Goal: Check status: Check status

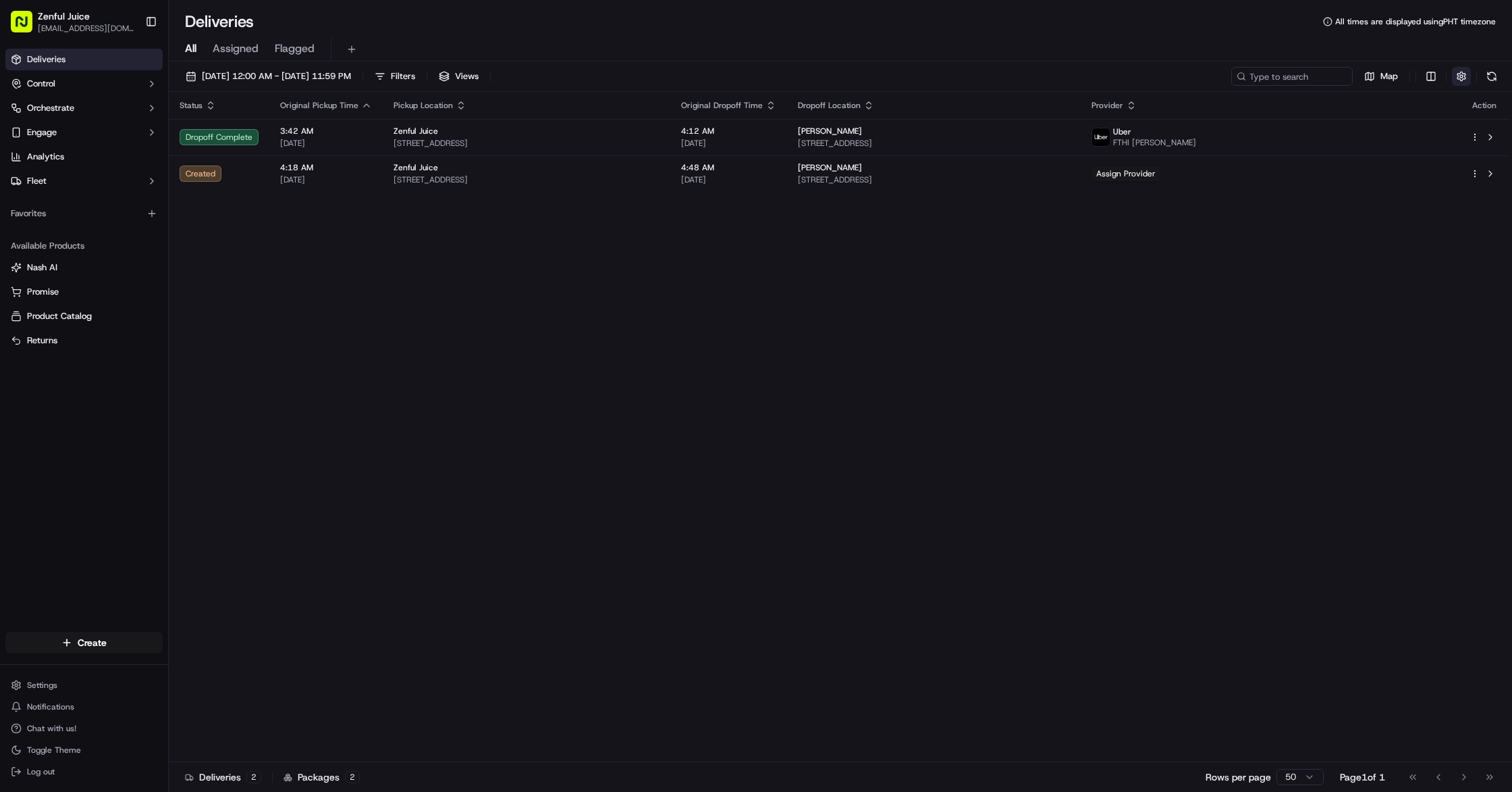
click at [1468, 78] on button "button" at bounding box center [1462, 76] width 19 height 19
click at [1468, 123] on html "Zenful Juice lawoffices.ssmith.ds@gmail.com Toggle Sidebar Deliveries Control O…" at bounding box center [756, 396] width 1512 height 792
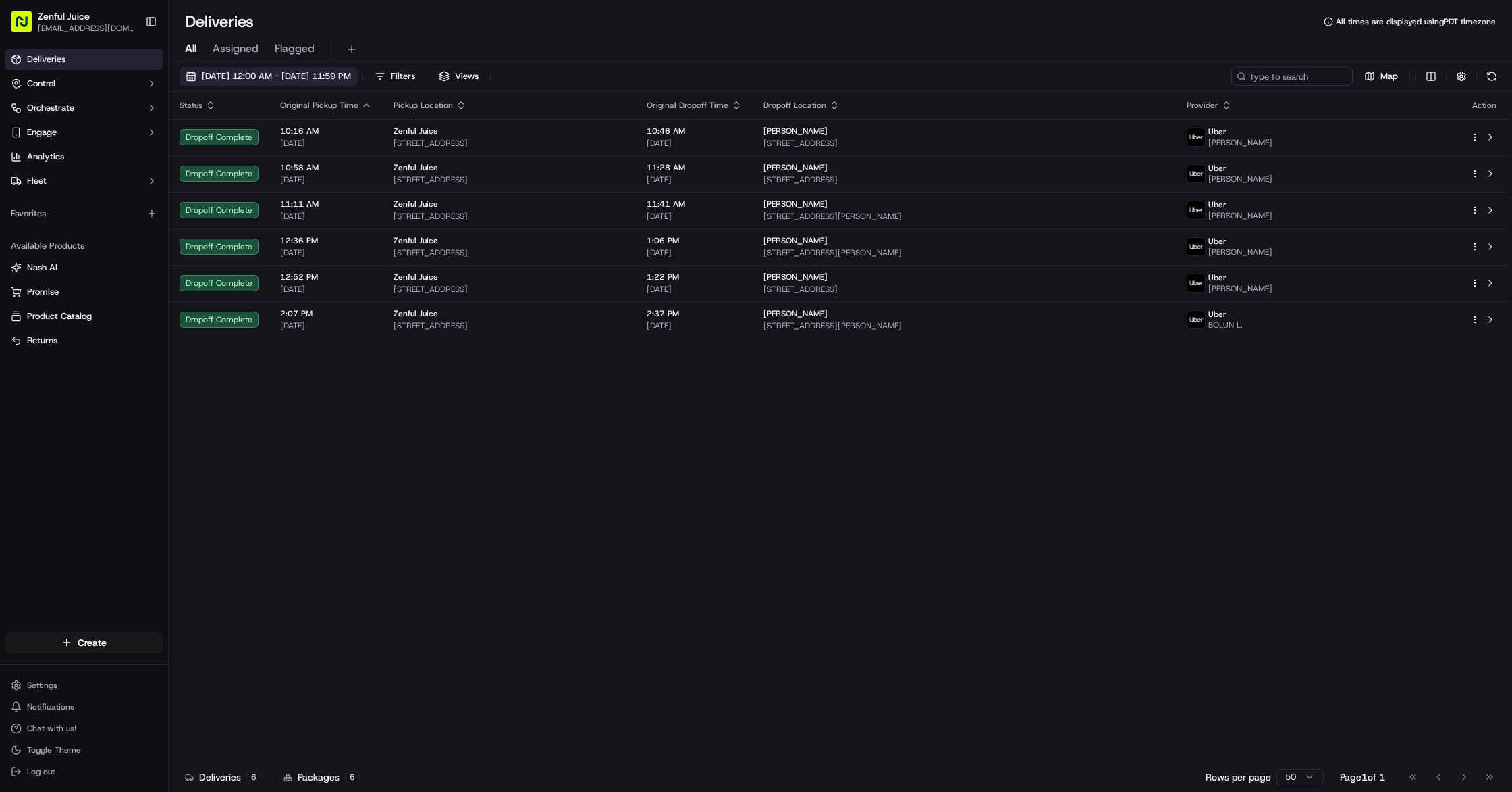
click at [321, 75] on span "[DATE] 12:00 AM - [DATE] 11:59 PM" at bounding box center [276, 76] width 149 height 12
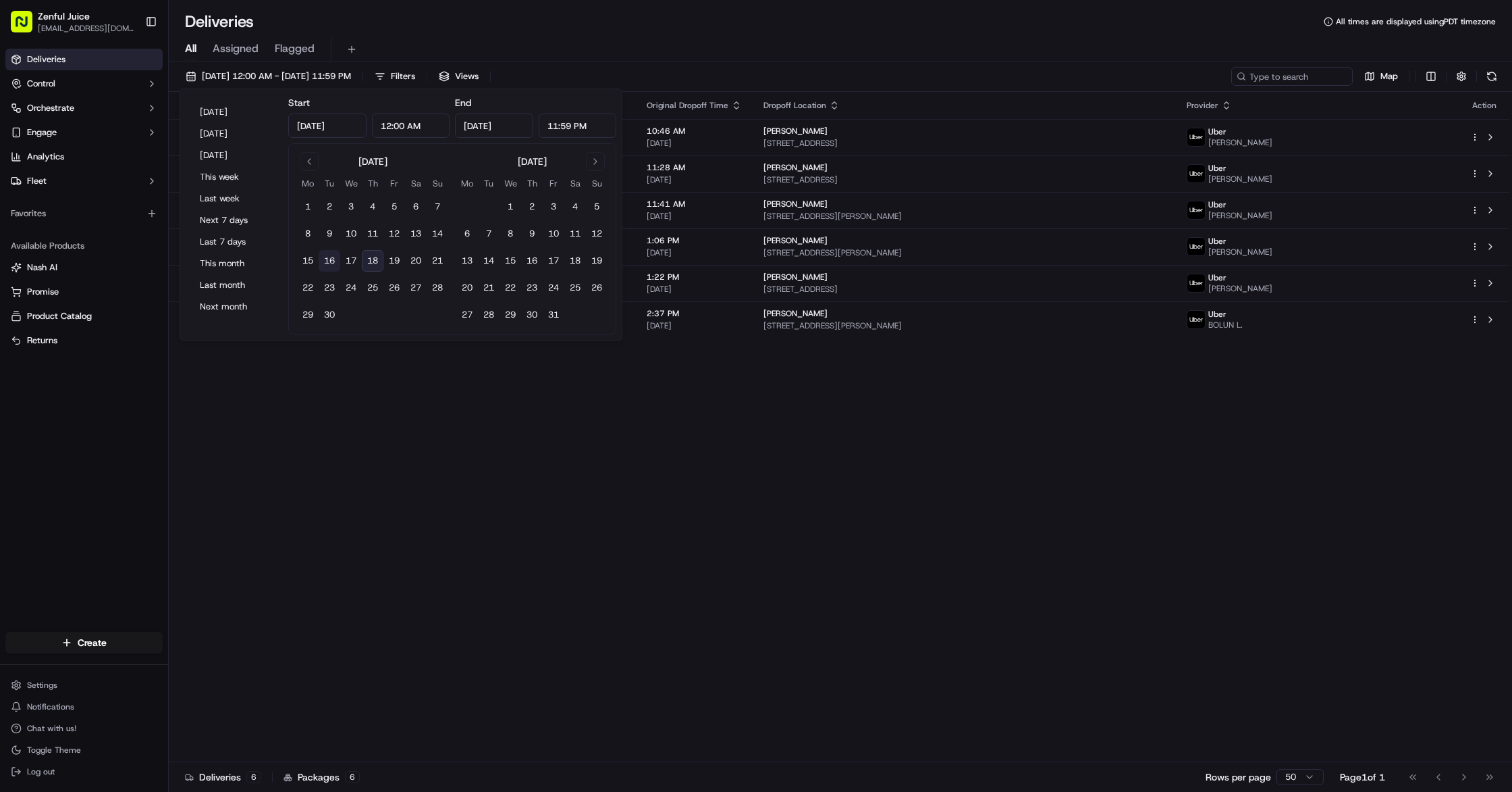
click at [328, 265] on button "16" at bounding box center [329, 260] width 21 height 21
type input "[DATE]"
click at [329, 264] on button "16" at bounding box center [329, 260] width 21 height 21
click at [538, 503] on div "Status Original Pickup Time Pickup Location Original Dropoff Time Dropoff Locat…" at bounding box center [839, 426] width 1341 height 670
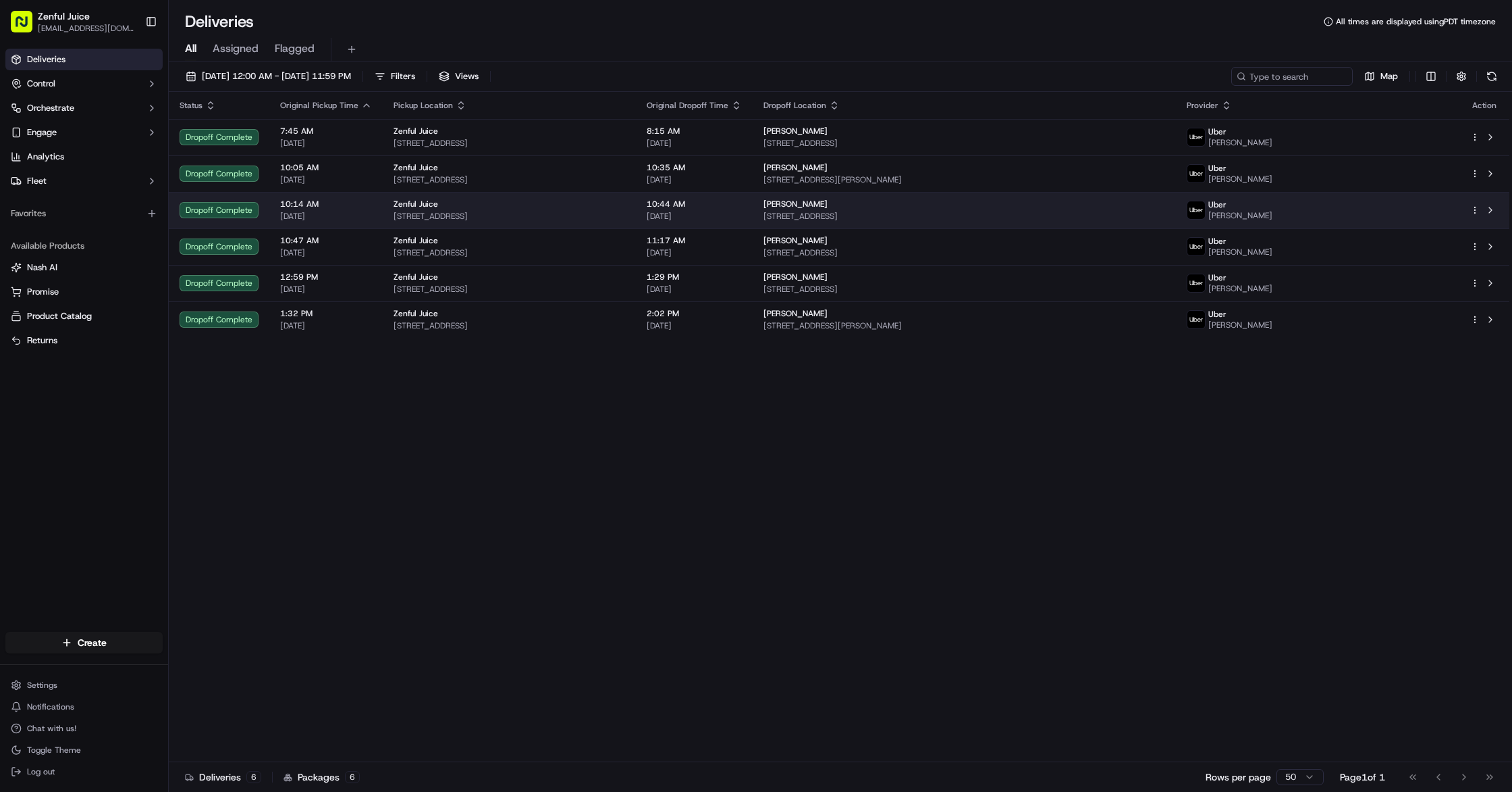
click at [590, 193] on td "Zenful Juice [STREET_ADDRESS]" at bounding box center [509, 210] width 253 height 37
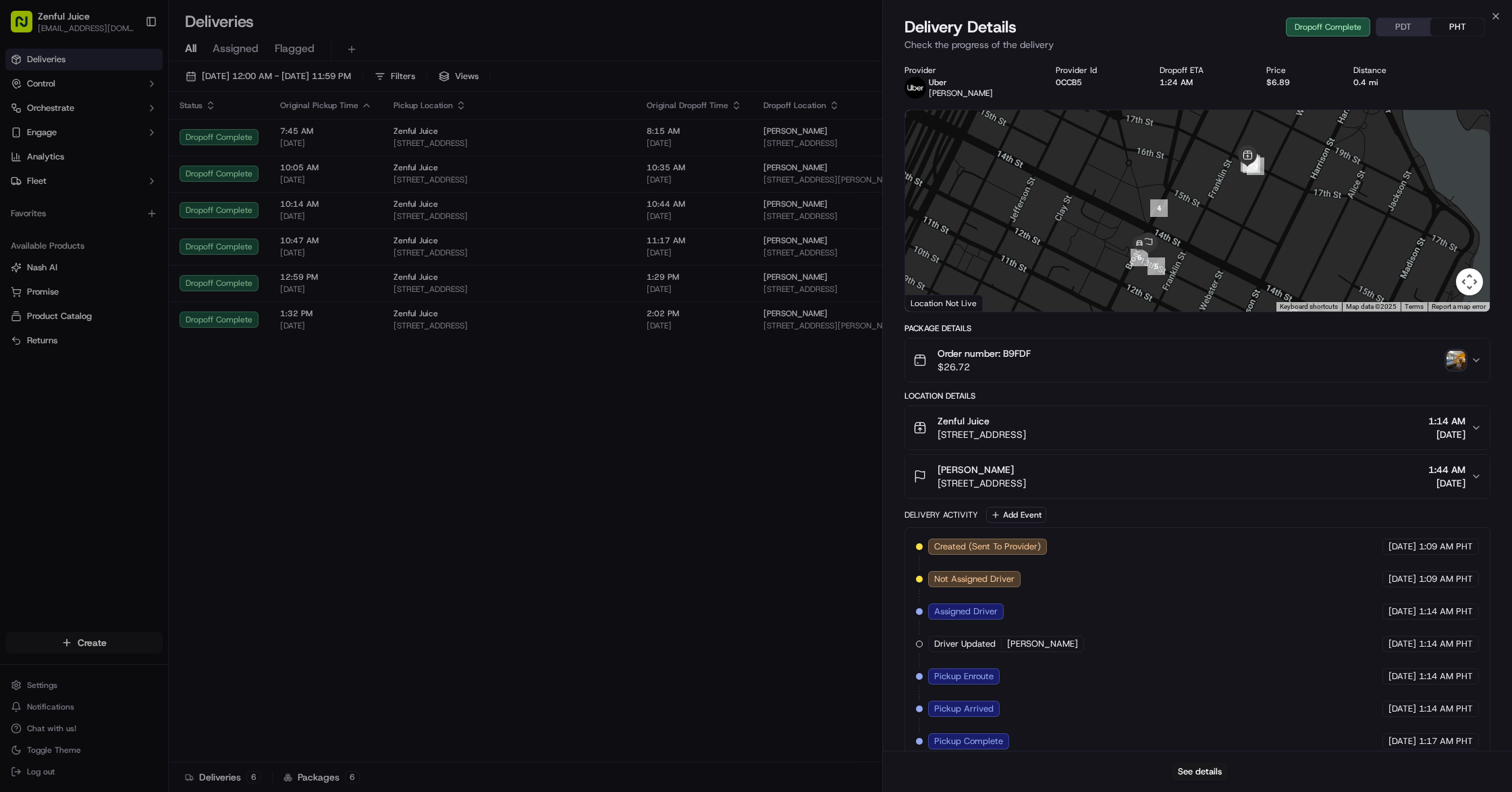
click at [1496, 9] on div "Close Delivery Details Dropoff Complete PDT PHT Check the progress of the deliv…" at bounding box center [1197, 396] width 630 height 792
click at [1394, 32] on button "PDT" at bounding box center [1403, 27] width 54 height 18
click at [1395, 31] on button "PDT" at bounding box center [1403, 27] width 54 height 18
click at [1500, 15] on icon "button" at bounding box center [1496, 16] width 11 height 11
